Goal: Task Accomplishment & Management: Manage account settings

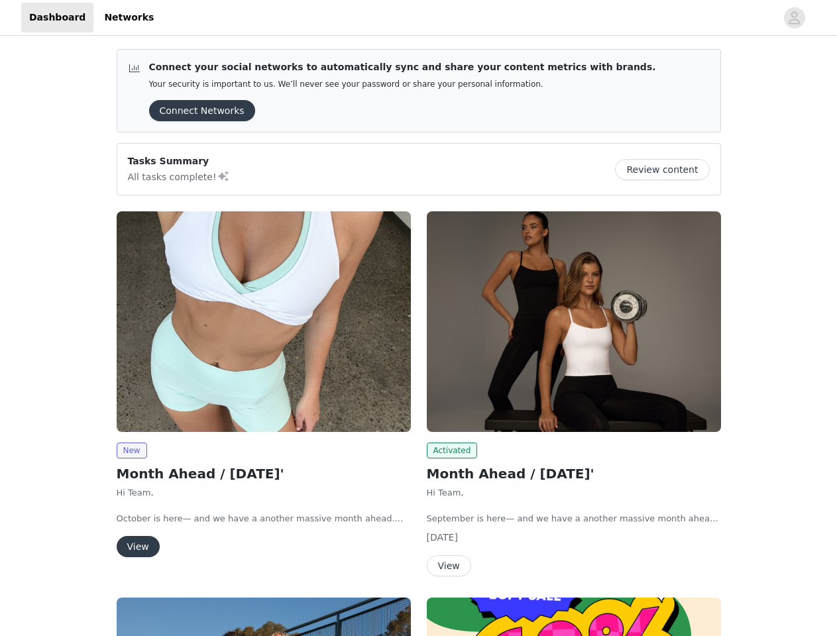
click at [419, 318] on div "Activated Month Ahead / [DATE]' Hi Team, September is here— and we have a anoth…" at bounding box center [574, 396] width 310 height 386
click at [418, 18] on div at bounding box center [469, 18] width 614 height 30
click at [794, 18] on icon "avatar" at bounding box center [794, 17] width 13 height 21
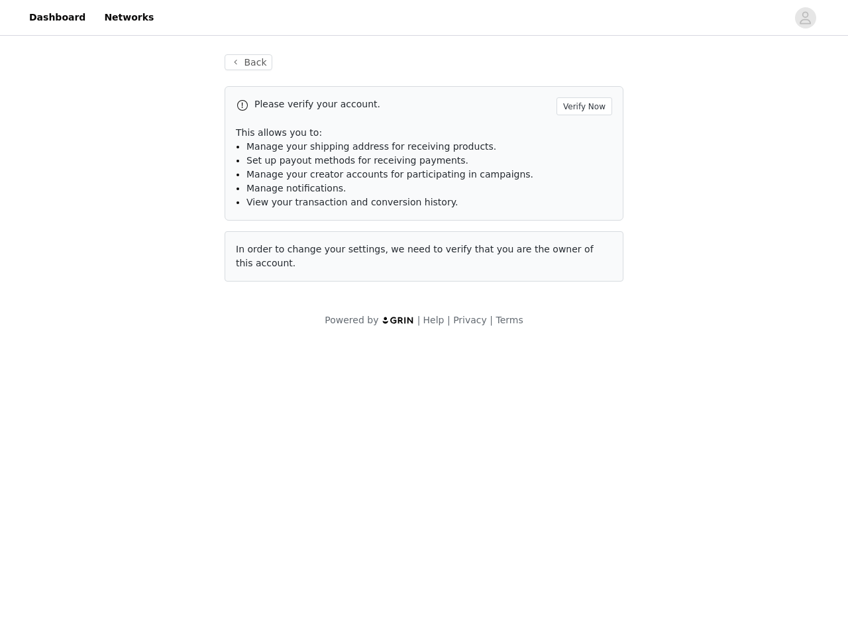
click at [667, 170] on div "Back Please verify your account. Verify Now This allows you to: Manage your shi…" at bounding box center [424, 190] width 848 height 305
click at [264, 321] on div "Powered by | Help | Privacy | Terms" at bounding box center [424, 328] width 848 height 30
click at [131, 450] on body "Dashboard Networks Back Please verify your account. Verify Now This allows you …" at bounding box center [424, 318] width 848 height 636
click at [137, 546] on body "Dashboard Networks Back Please verify your account. Verify Now This allows you …" at bounding box center [424, 318] width 848 height 636
click at [574, 321] on div "Powered by | Help | Privacy | Terms" at bounding box center [424, 328] width 848 height 30
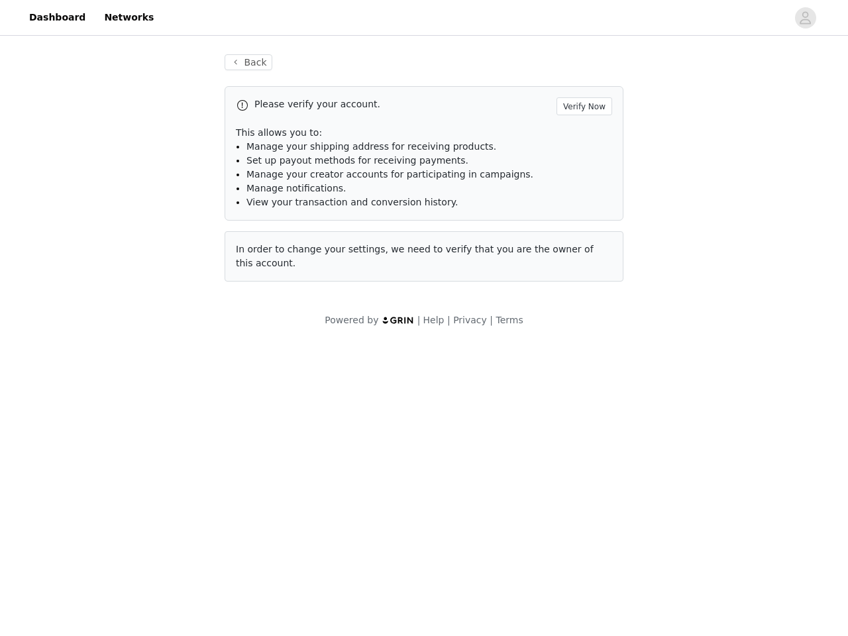
click at [450, 450] on body "Dashboard Networks Back Please verify your account. Verify Now This allows you …" at bounding box center [424, 318] width 848 height 636
